Goal: Share content: Share content

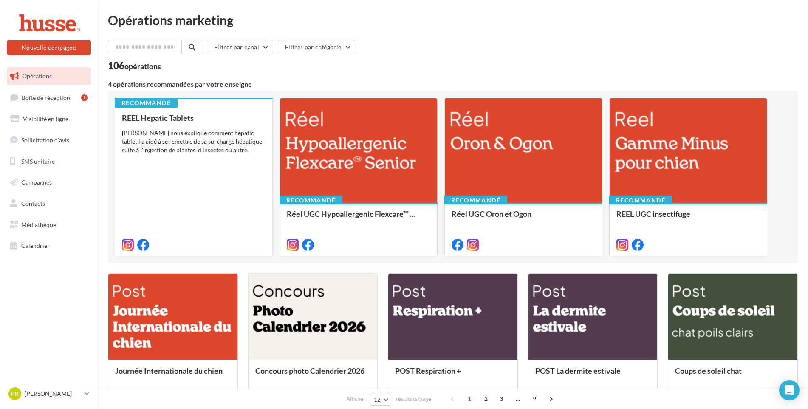
click at [174, 175] on div "REEL Hepatic Tablets Pepito nous explique comment hepatic tablet l'a aidé à se …" at bounding box center [194, 180] width 144 height 135
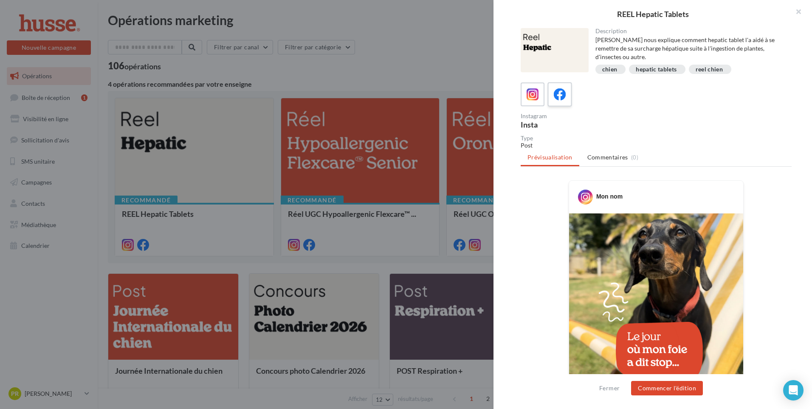
click at [556, 92] on icon at bounding box center [560, 94] width 12 height 12
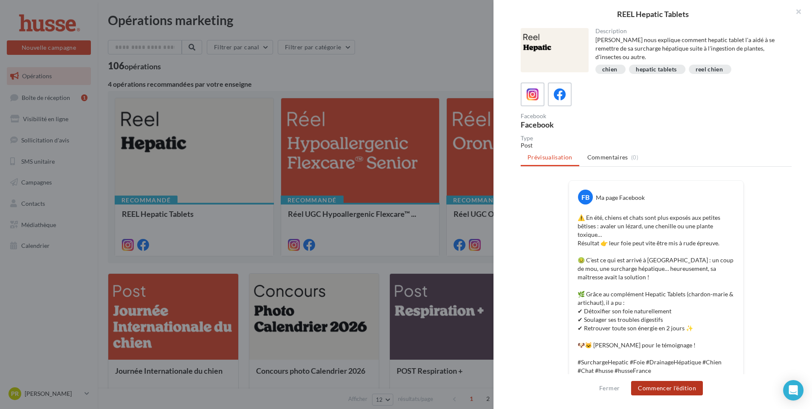
click at [662, 390] on button "Commencer l'édition" at bounding box center [667, 388] width 72 height 14
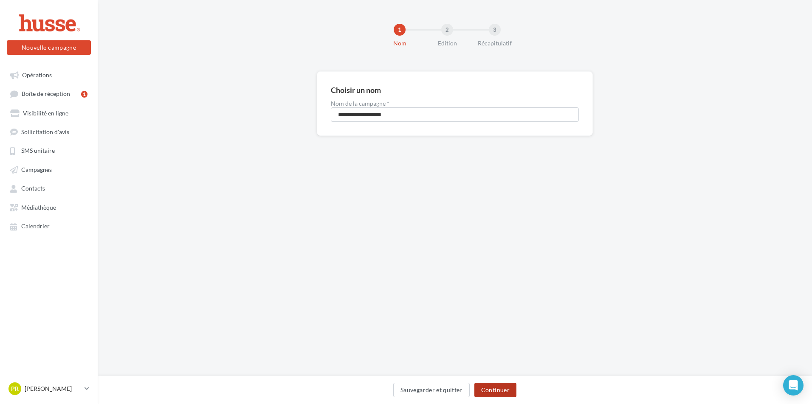
click at [496, 392] on button "Continuer" at bounding box center [496, 390] width 42 height 14
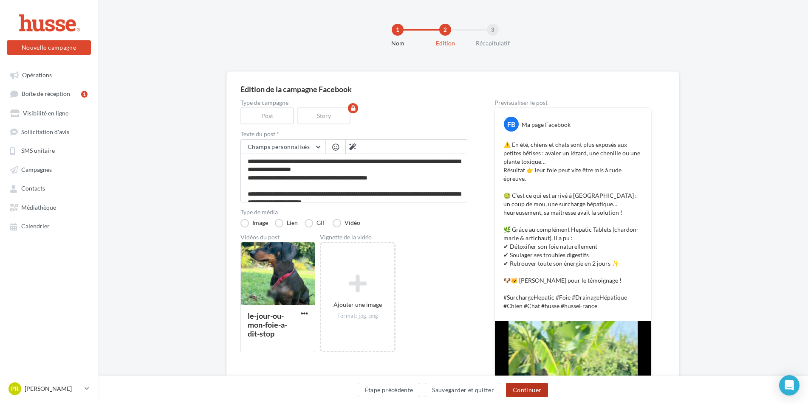
click at [526, 390] on button "Continuer" at bounding box center [527, 390] width 42 height 14
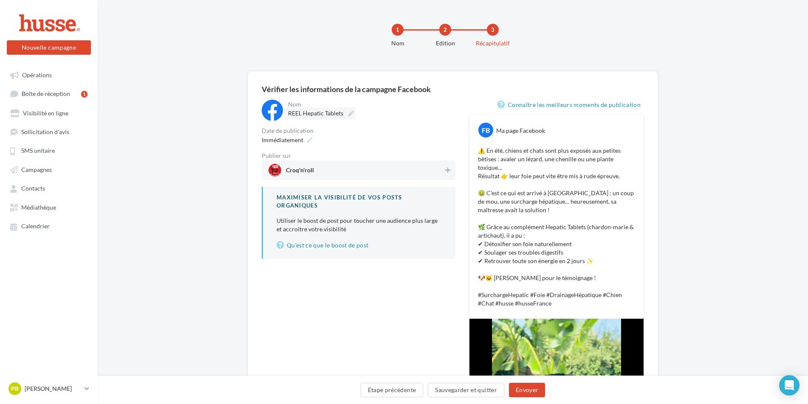
click at [351, 115] on icon at bounding box center [351, 114] width 6 height 6
click at [351, 115] on input "**********" at bounding box center [325, 114] width 75 height 14
click at [311, 144] on div "Immédiatement" at bounding box center [286, 143] width 56 height 12
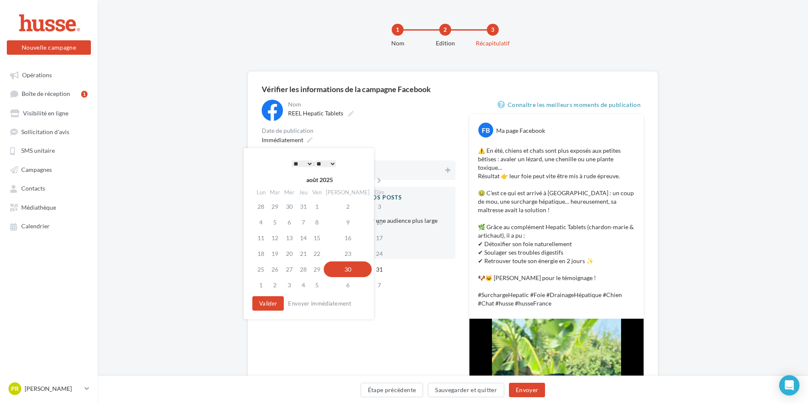
click at [338, 270] on td "30" at bounding box center [348, 270] width 48 height 16
click at [274, 302] on button "Valider" at bounding box center [267, 304] width 31 height 14
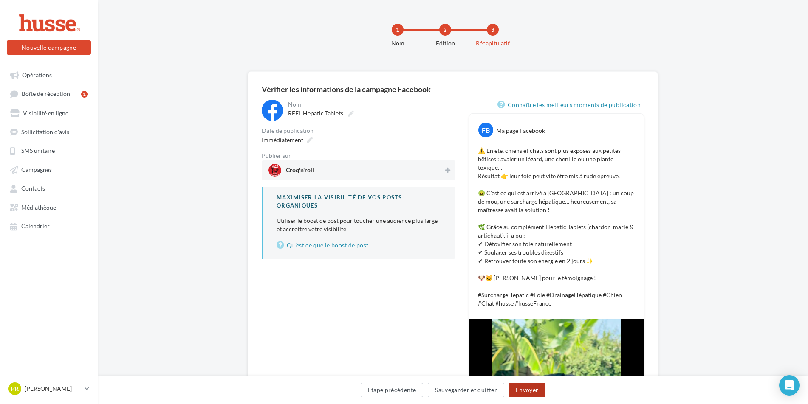
click at [531, 391] on button "Envoyer" at bounding box center [527, 390] width 36 height 14
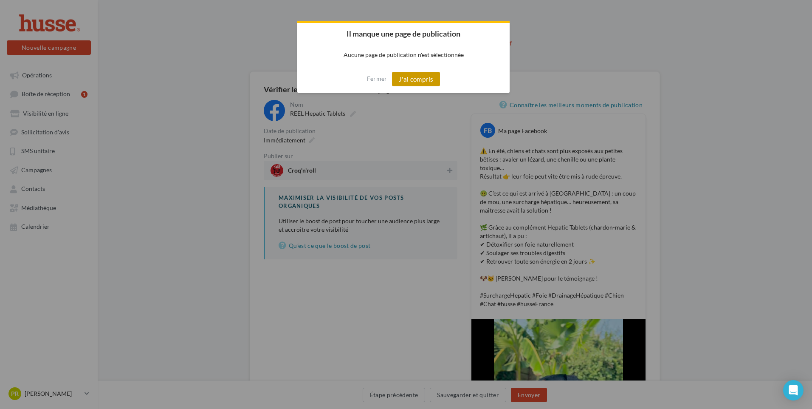
click at [411, 81] on button "J'ai compris" at bounding box center [416, 79] width 48 height 14
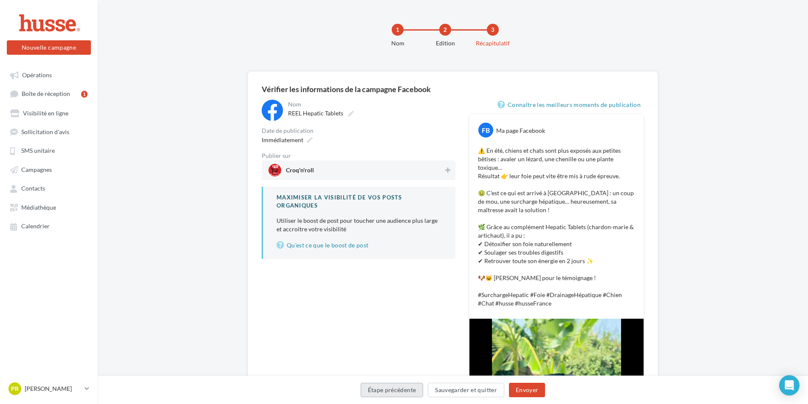
click at [396, 389] on button "Étape précédente" at bounding box center [392, 390] width 63 height 14
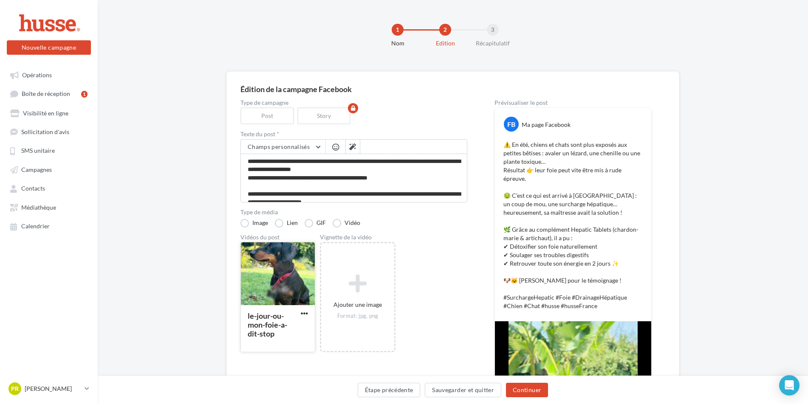
click at [289, 285] on div at bounding box center [278, 275] width 74 height 64
click at [265, 353] on div "Sélectionner un fichier Consulter les contraintes attendues pour ce type de cam…" at bounding box center [277, 353] width 75 height 0
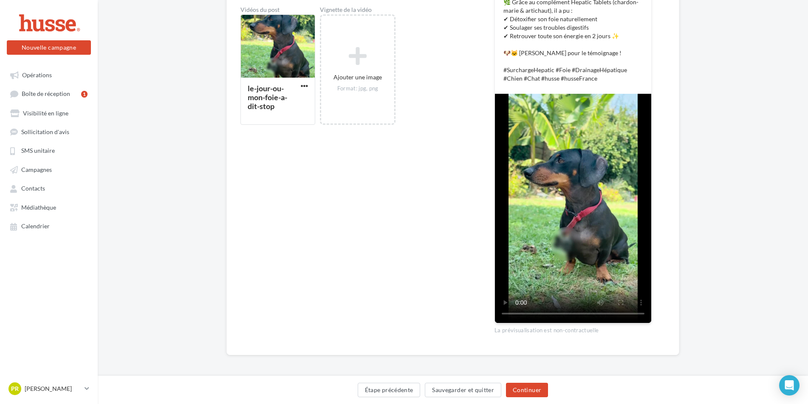
scroll to position [229, 0]
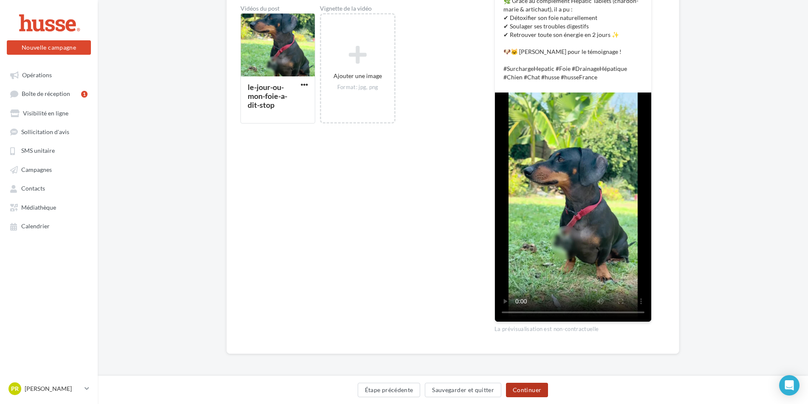
click at [535, 390] on button "Continuer" at bounding box center [527, 390] width 42 height 14
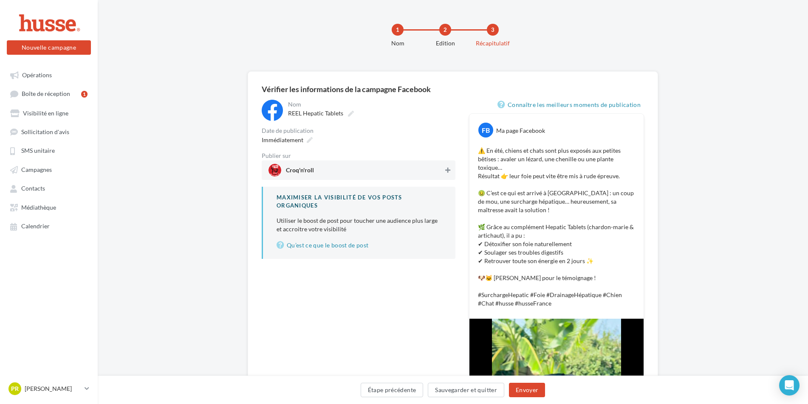
click at [449, 172] on icon at bounding box center [447, 170] width 5 height 6
click at [535, 391] on button "Envoyer" at bounding box center [527, 390] width 36 height 14
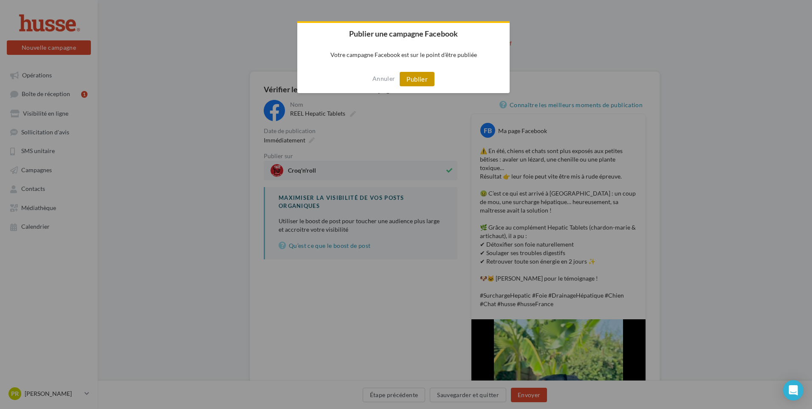
click at [414, 78] on button "Publier" at bounding box center [417, 79] width 35 height 14
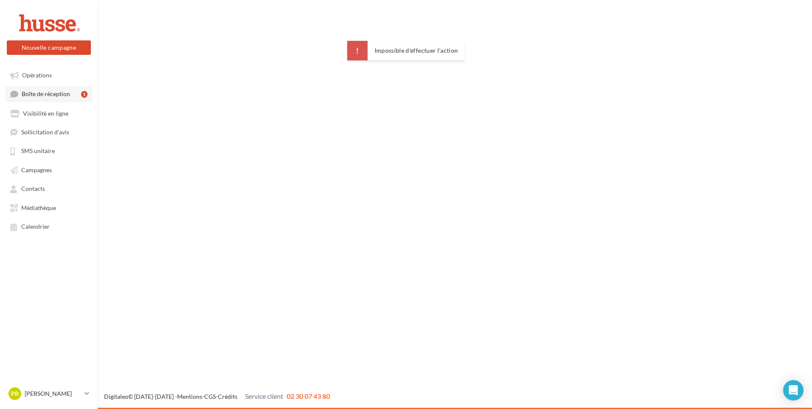
click at [68, 95] on span "Boîte de réception" at bounding box center [46, 94] width 48 height 7
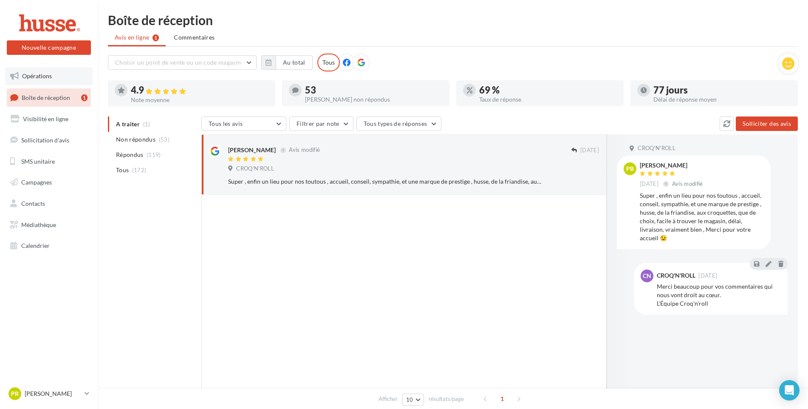
click at [32, 73] on span "Opérations" at bounding box center [37, 75] width 30 height 7
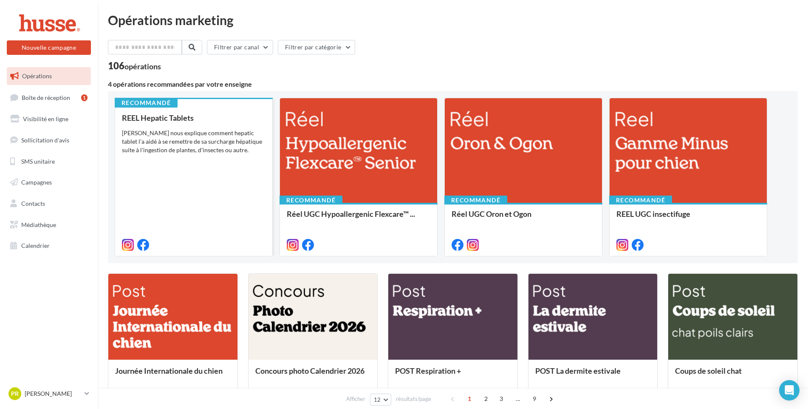
click at [162, 202] on div "REEL Hepatic Tablets Pepito nous explique comment hepatic tablet l'a aidé à se …" at bounding box center [194, 180] width 144 height 135
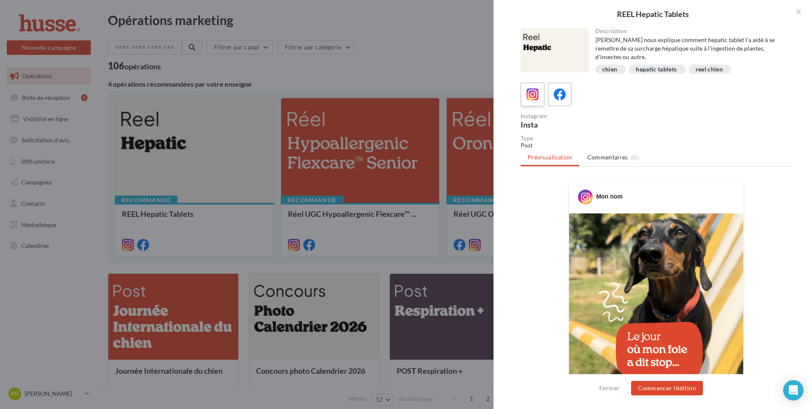
click at [527, 95] on icon at bounding box center [533, 94] width 12 height 12
click at [684, 392] on button "Commencer l'édition" at bounding box center [667, 388] width 72 height 14
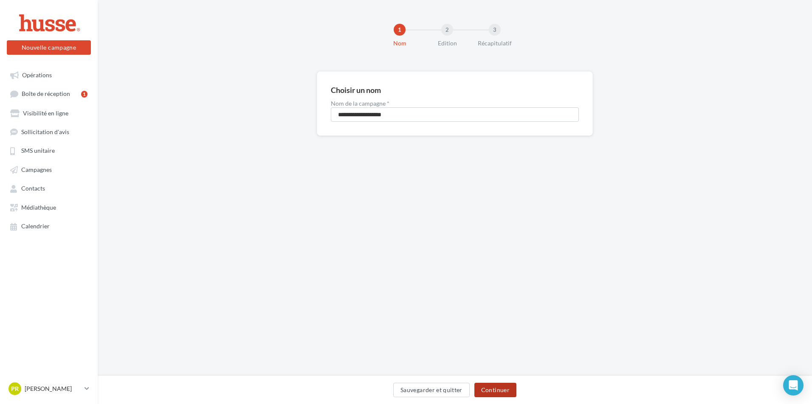
click at [508, 391] on button "Continuer" at bounding box center [496, 390] width 42 height 14
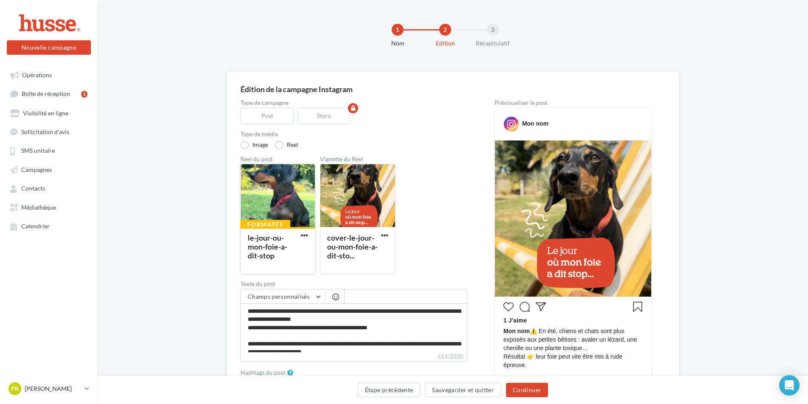
click at [270, 249] on div "le-jour-ou-mon-foie-a-dit-stop" at bounding box center [268, 246] width 40 height 27
click at [297, 274] on div "Sélectionner un fichier Consulter les contraintes attendues pour ce type de cam…" at bounding box center [277, 274] width 75 height 0
click at [538, 388] on button "Continuer" at bounding box center [527, 390] width 42 height 14
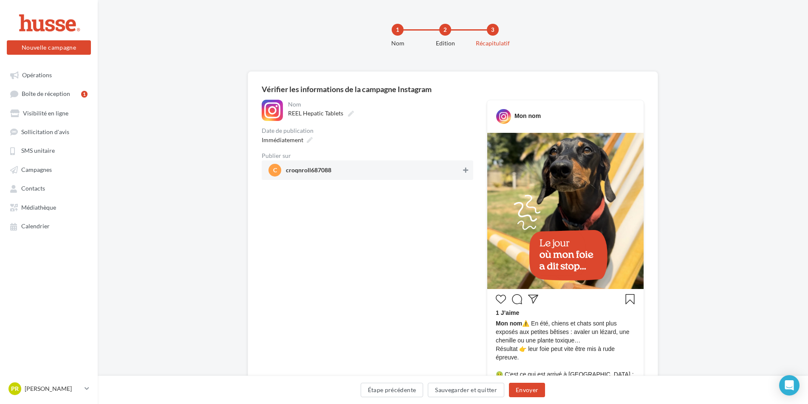
click at [465, 171] on icon at bounding box center [465, 170] width 5 height 6
click at [524, 391] on button "Envoyer" at bounding box center [527, 390] width 36 height 14
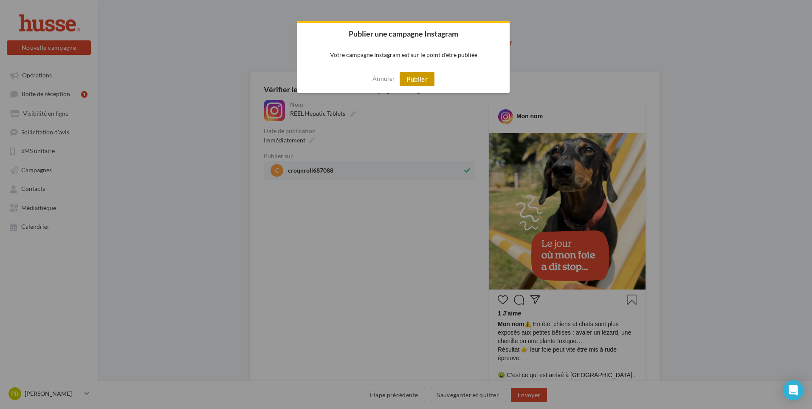
click at [410, 79] on button "Publier" at bounding box center [417, 79] width 35 height 14
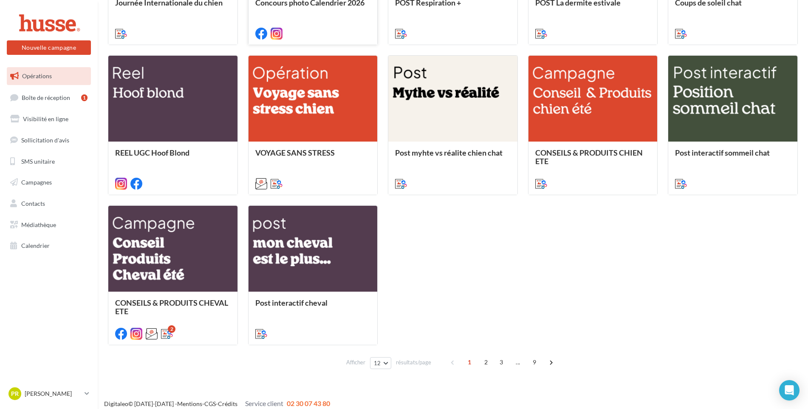
scroll to position [375, 0]
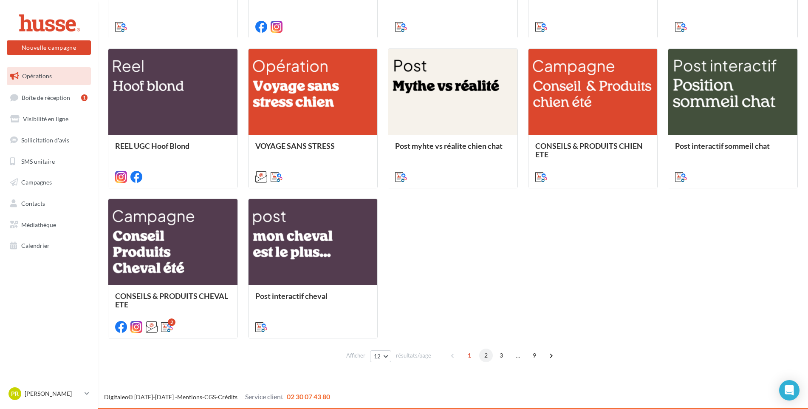
click at [485, 356] on span "2" at bounding box center [486, 355] width 14 height 14
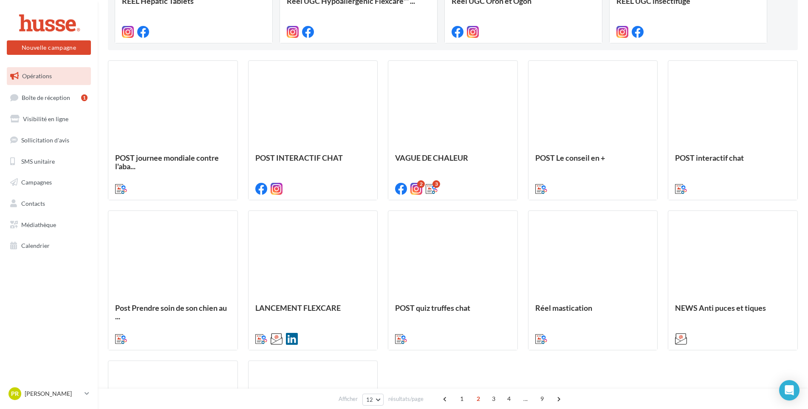
scroll to position [212, 0]
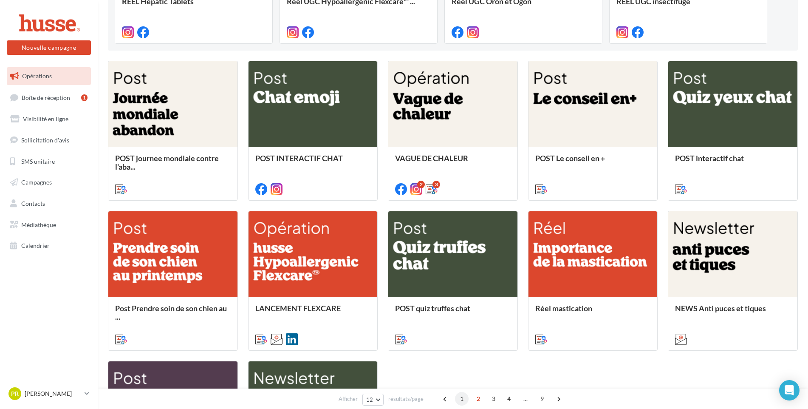
click at [461, 397] on span "1" at bounding box center [462, 399] width 14 height 14
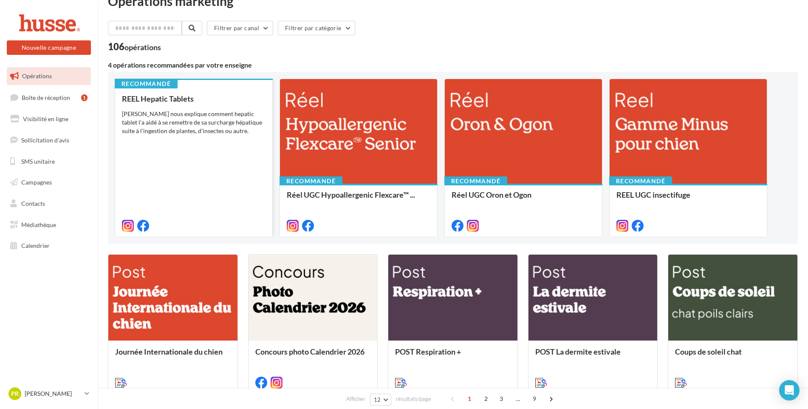
scroll to position [0, 0]
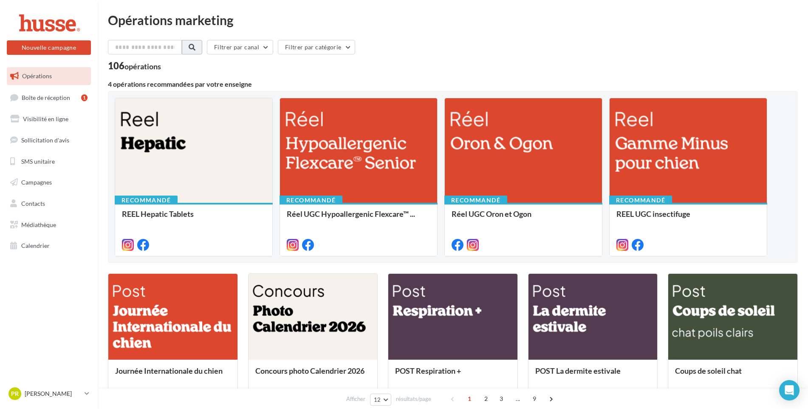
click at [195, 44] on span at bounding box center [192, 47] width 7 height 7
click at [195, 48] on span at bounding box center [192, 47] width 7 height 7
click at [167, 48] on input "text" at bounding box center [145, 47] width 75 height 14
type input "*******"
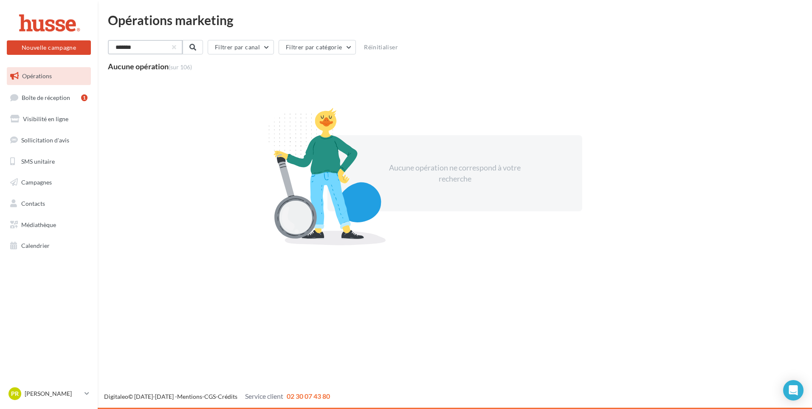
drag, startPoint x: 139, startPoint y: 48, endPoint x: 92, endPoint y: 55, distance: 47.3
click at [92, 55] on div "Nouvelle campagne Nouvelle campagne Opérations Boîte de réception 1 Visibilité …" at bounding box center [406, 204] width 812 height 409
